Goal: Task Accomplishment & Management: Complete application form

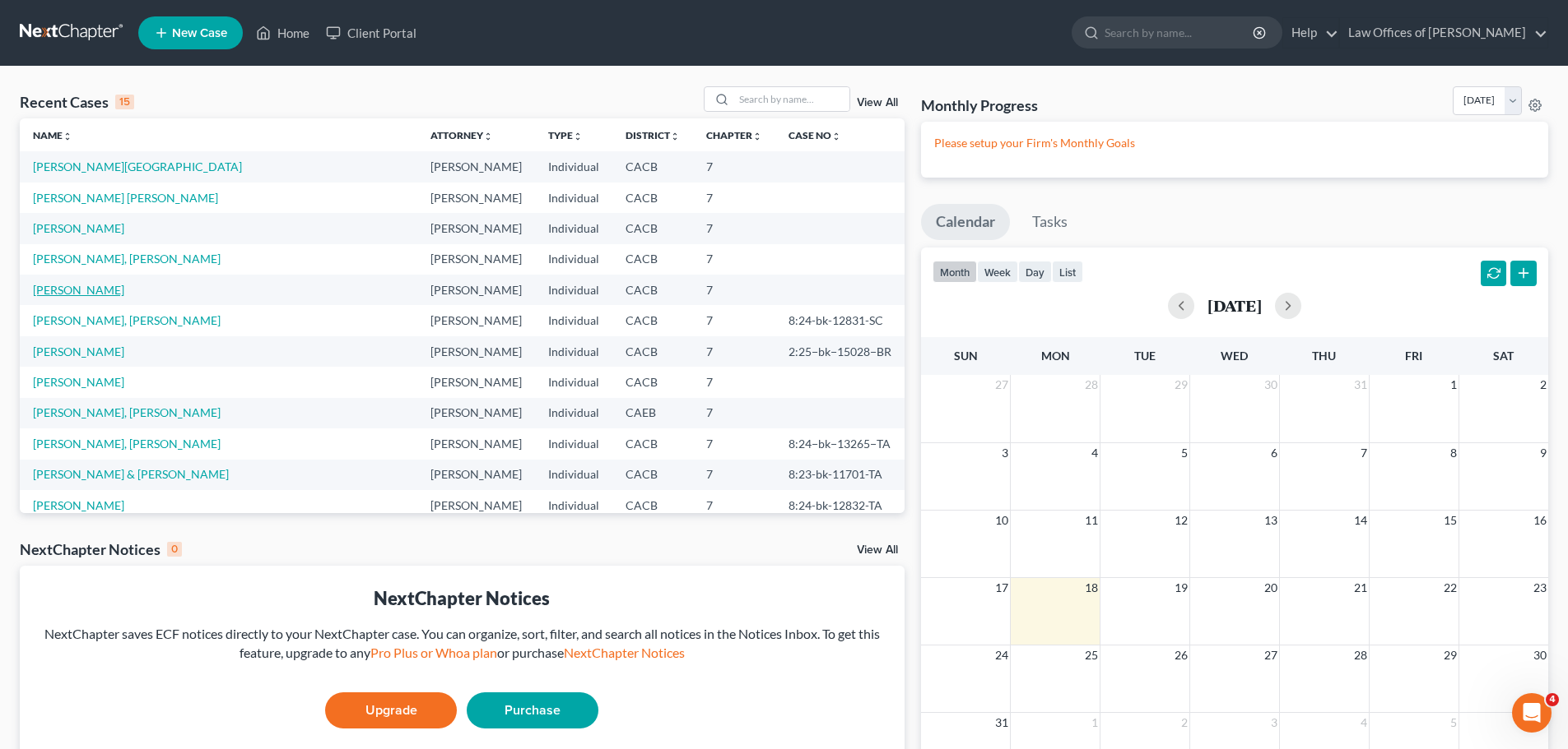
click at [99, 289] on link "[PERSON_NAME]" at bounding box center [78, 290] width 91 height 14
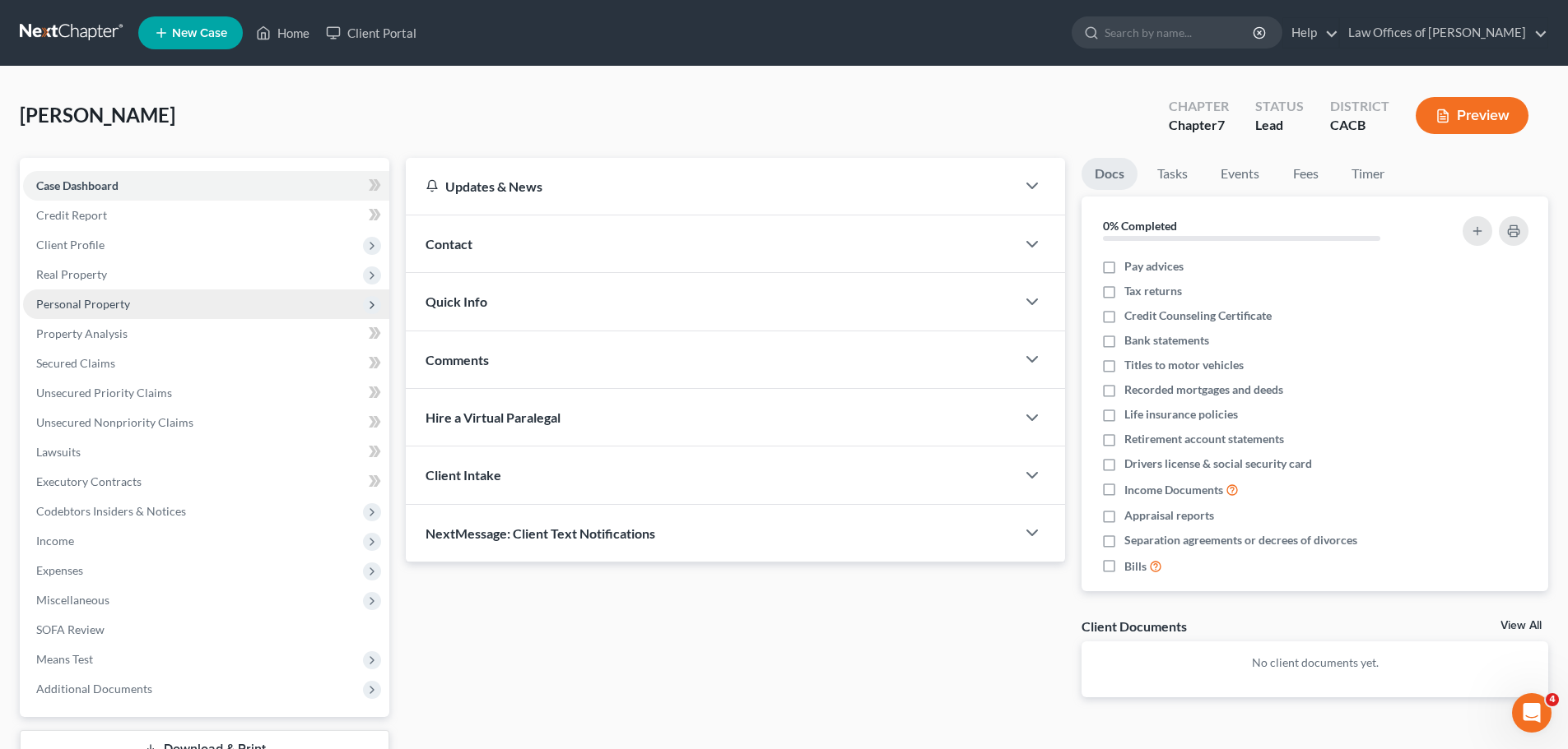
click at [126, 304] on span "Personal Property" at bounding box center [83, 304] width 94 height 14
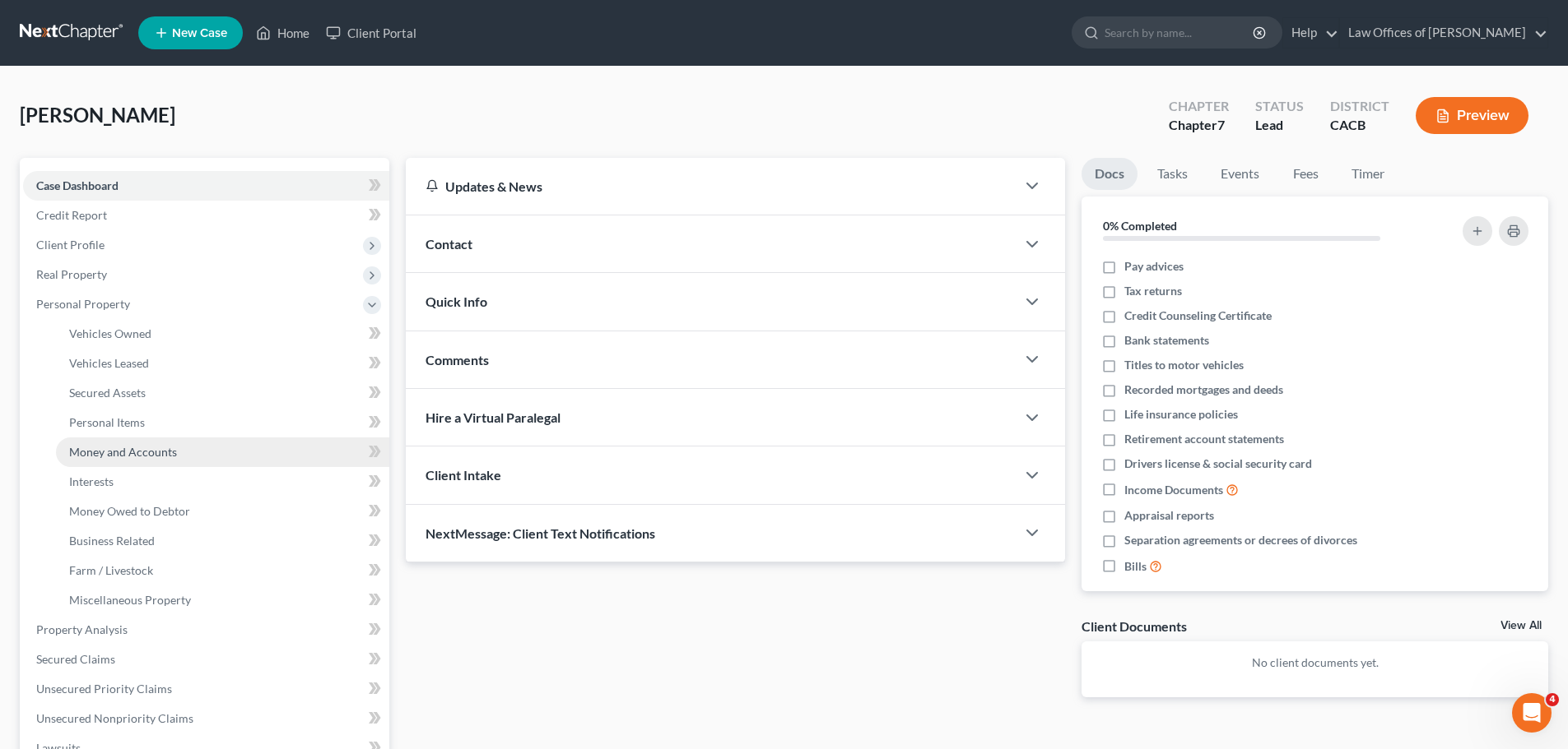
click at [169, 441] on link "Money and Accounts" at bounding box center [223, 452] width 334 height 29
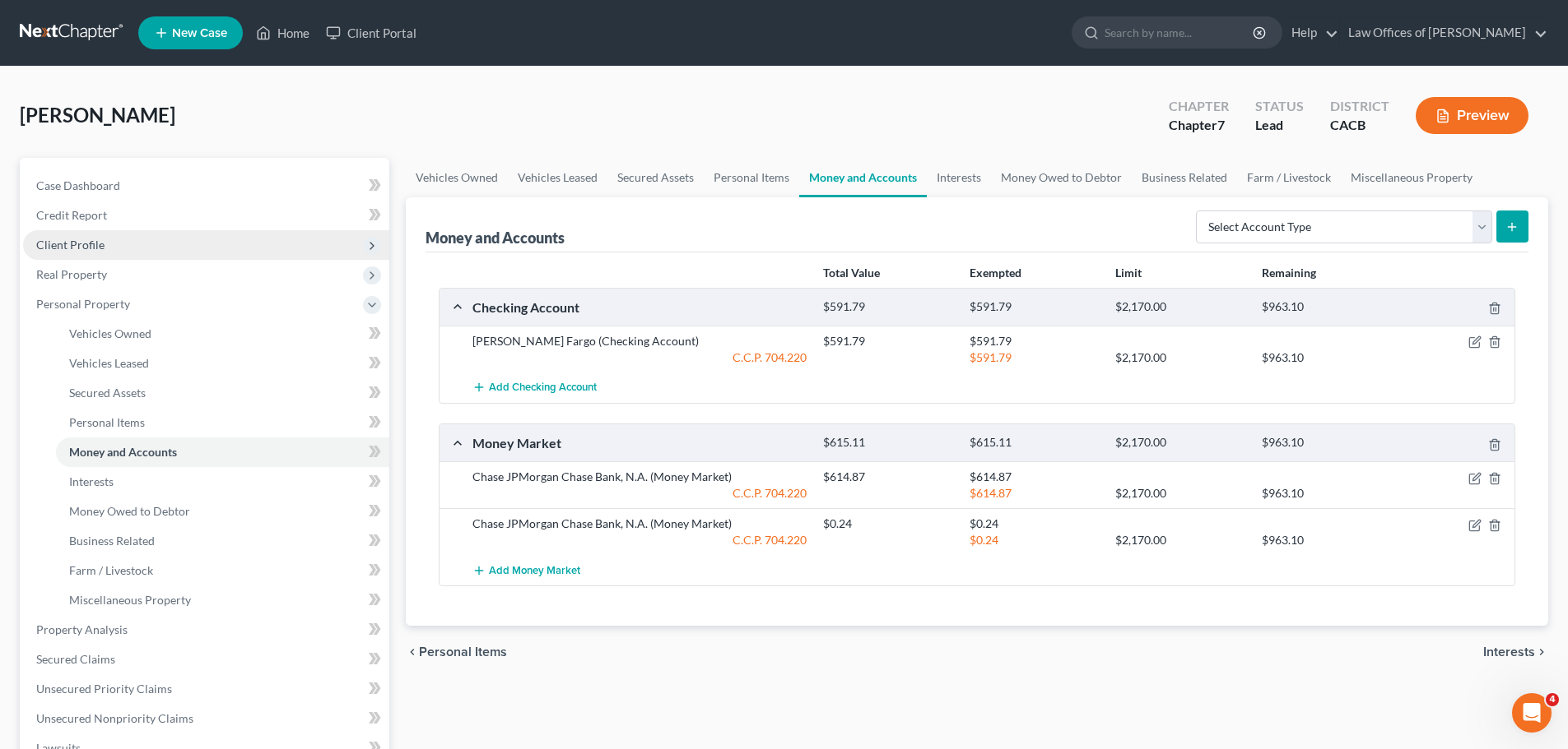
click at [106, 242] on span "Client Profile" at bounding box center [206, 245] width 366 height 29
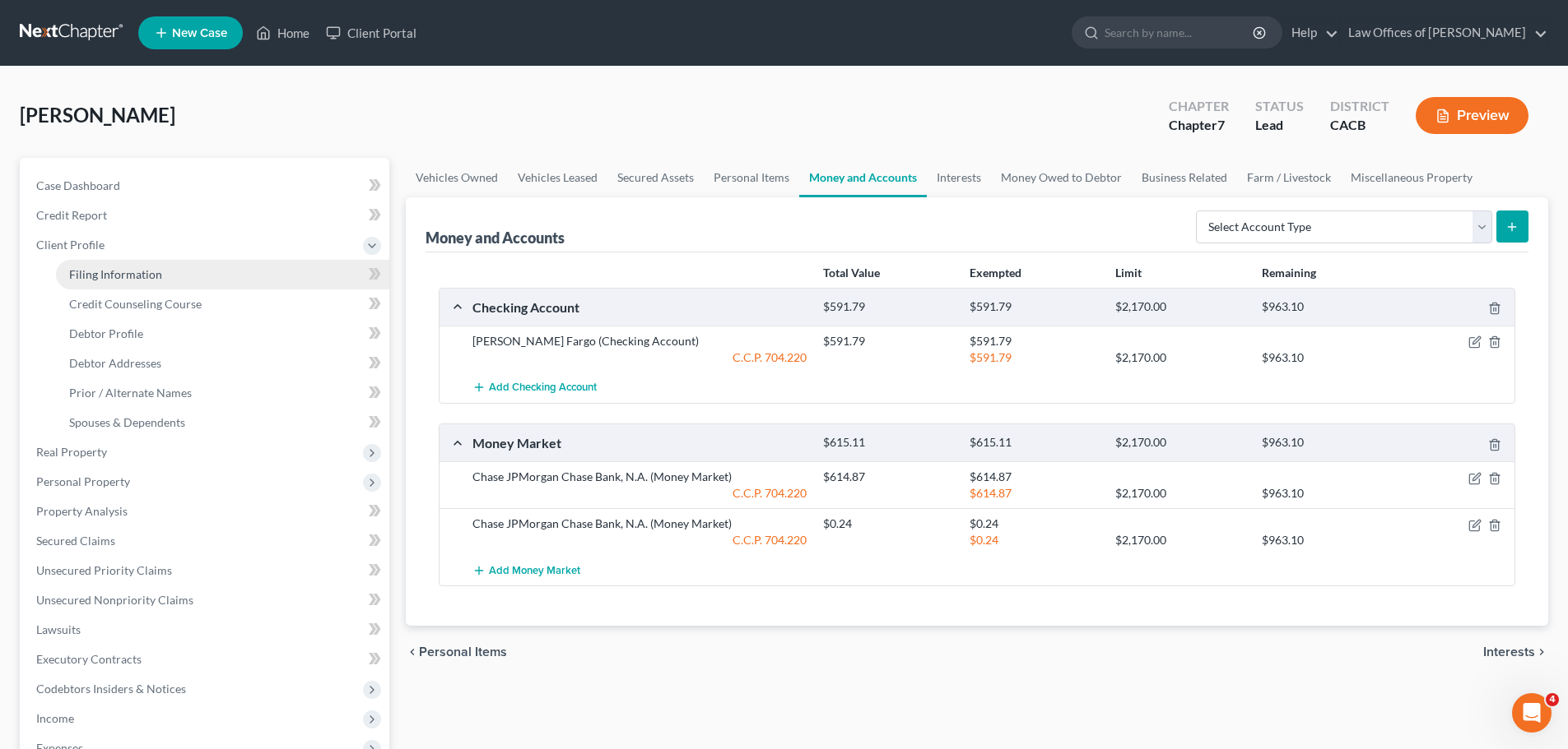
click at [107, 271] on span "Filing Information" at bounding box center [115, 274] width 93 height 14
select select "1"
select select "0"
select select "4"
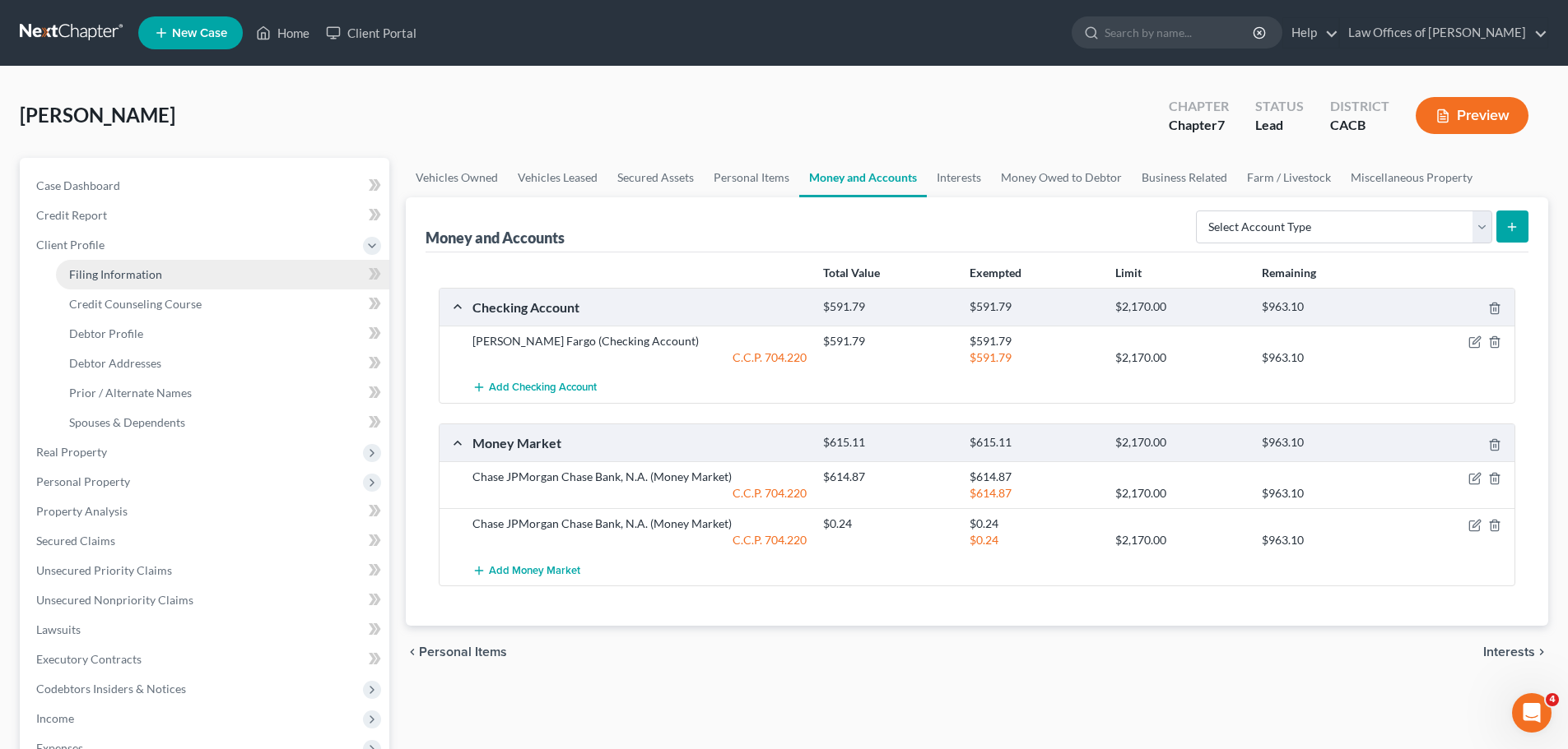
select select "1"
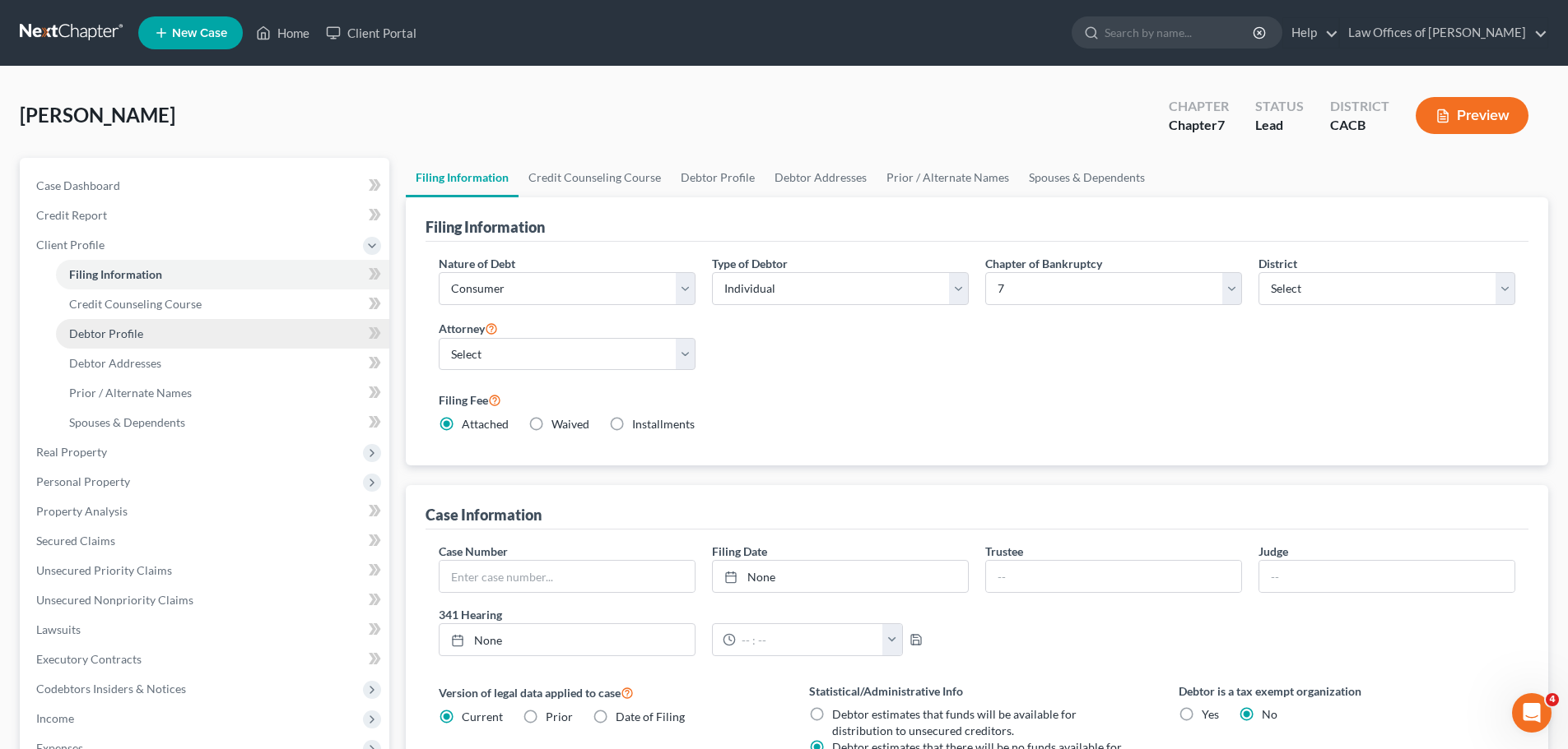
click at [138, 336] on span "Debtor Profile" at bounding box center [106, 333] width 74 height 14
select select "3"
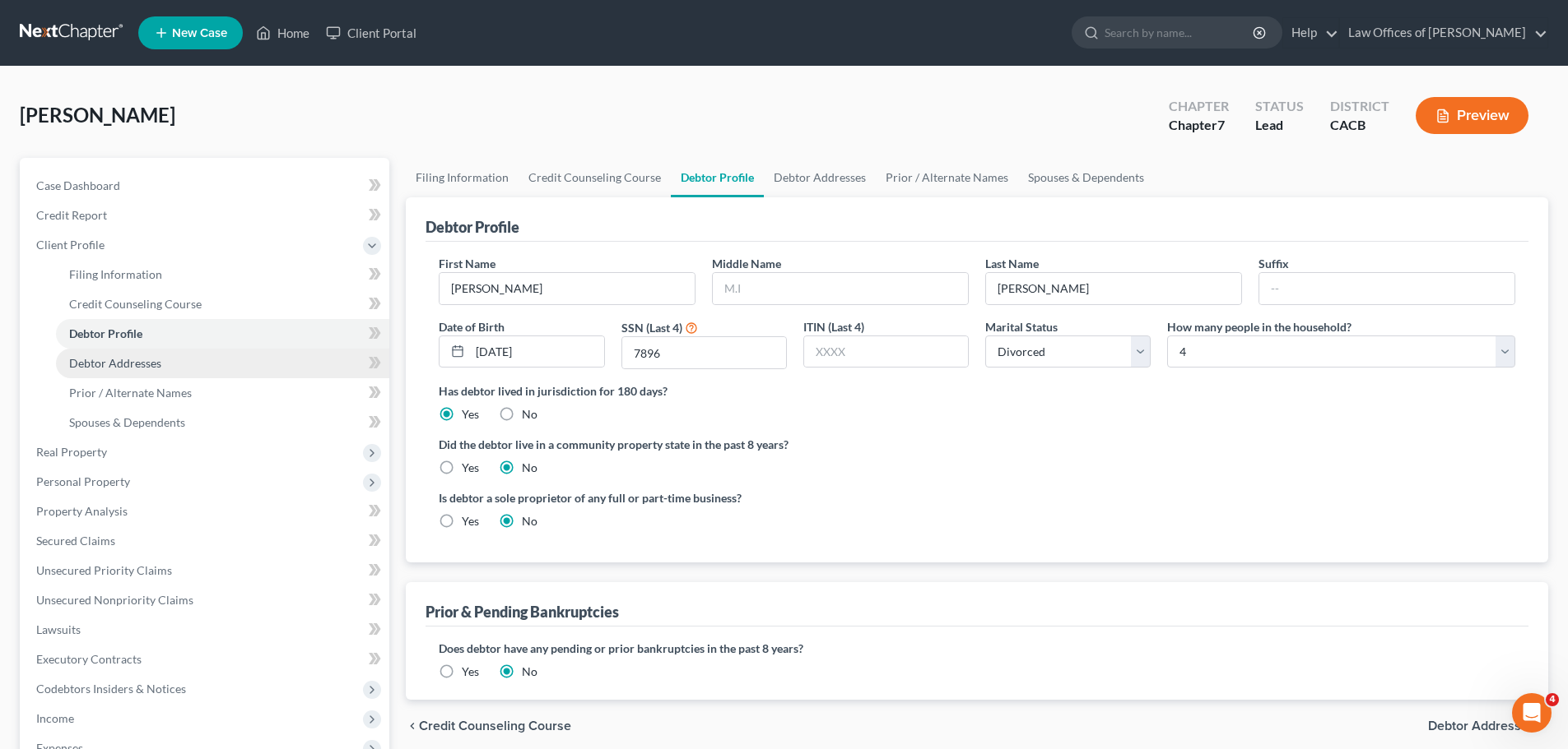
click at [130, 370] on link "Debtor Addresses" at bounding box center [223, 364] width 334 height 29
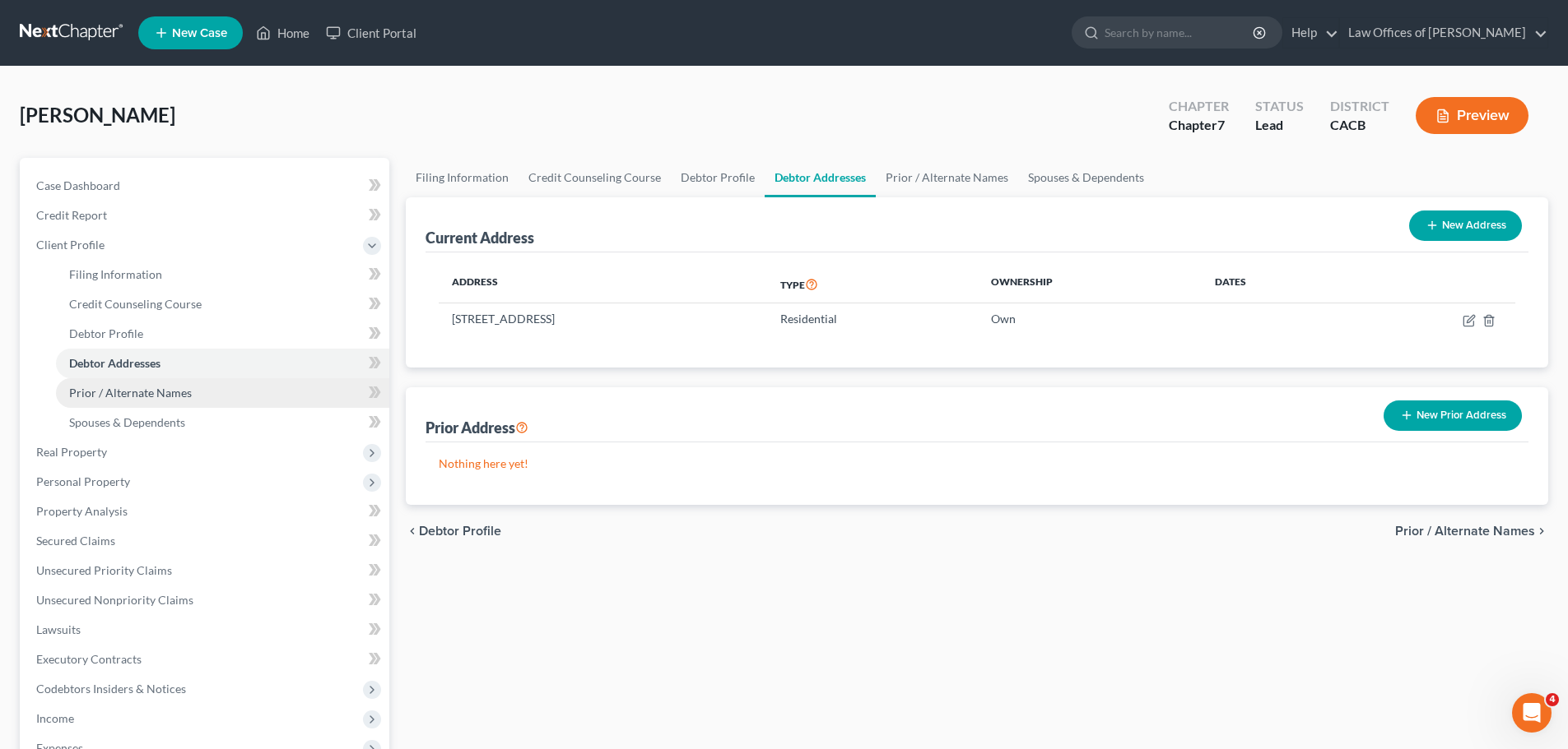
click at [126, 397] on span "Prior / Alternate Names" at bounding box center [131, 393] width 123 height 14
